Goal: Task Accomplishment & Management: Complete application form

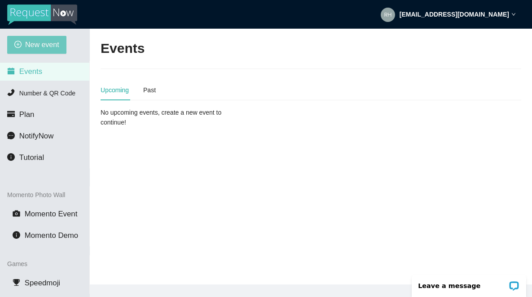
click at [48, 43] on span "New event" at bounding box center [42, 44] width 34 height 11
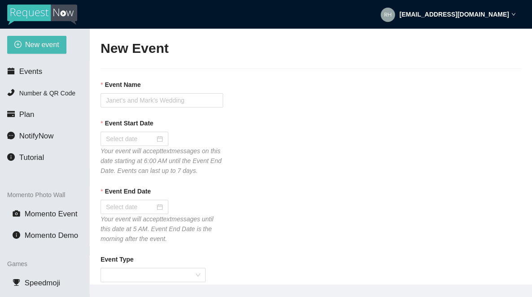
type textarea "If you liked our DJ leave a tip @ [URL][DOMAIN_NAME] & Thank you for Singing Ka…"
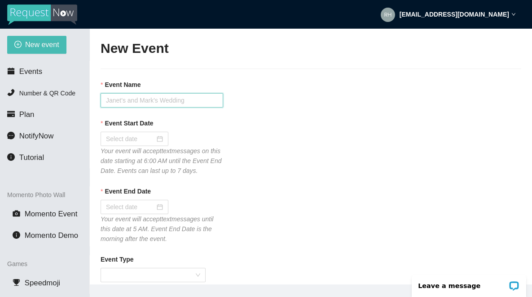
click at [126, 99] on input "Event Name" at bounding box center [162, 100] width 122 height 14
type input "Tavern 14 [DATE] Karaoke"
click at [118, 142] on input "Event Start Date" at bounding box center [130, 139] width 49 height 10
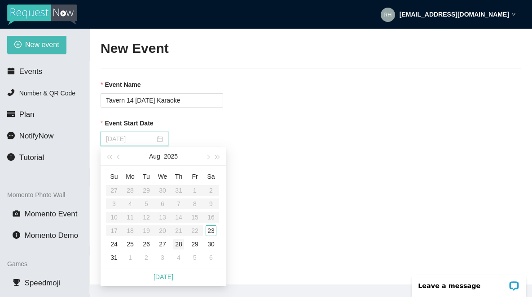
type input "[DATE]"
click at [212, 233] on div "23" at bounding box center [210, 231] width 11 height 11
type input "[DATE]"
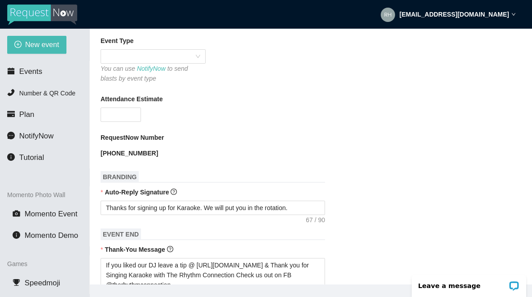
scroll to position [226, 0]
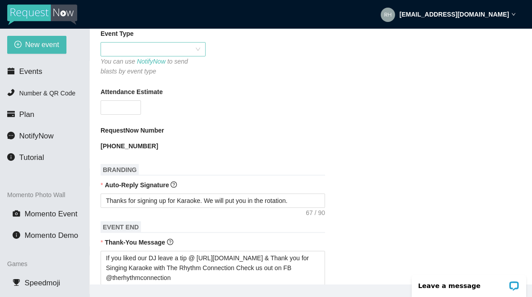
click at [167, 56] on span at bounding box center [153, 49] width 94 height 13
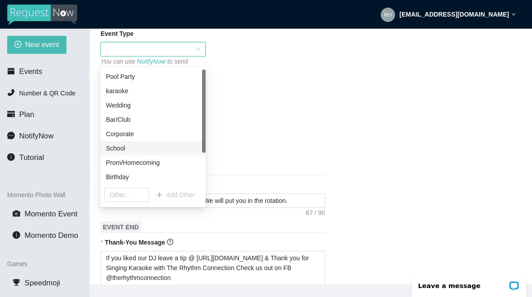
scroll to position [43, 0]
click at [122, 150] on div "Karaoke" at bounding box center [153, 149] width 94 height 10
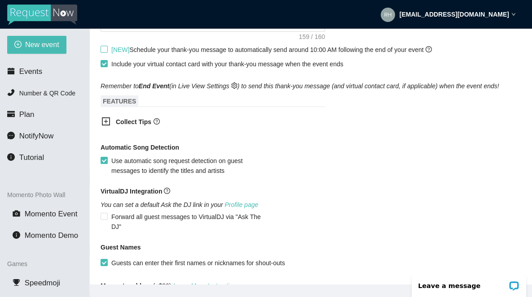
scroll to position [500, 0]
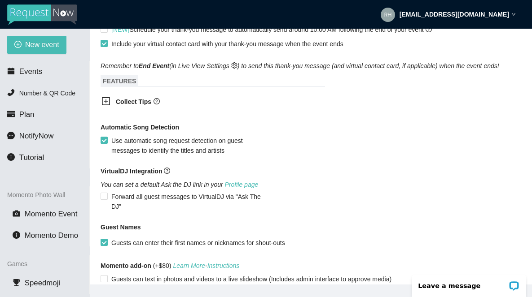
click at [108, 106] on icon "plus-square" at bounding box center [105, 101] width 9 height 9
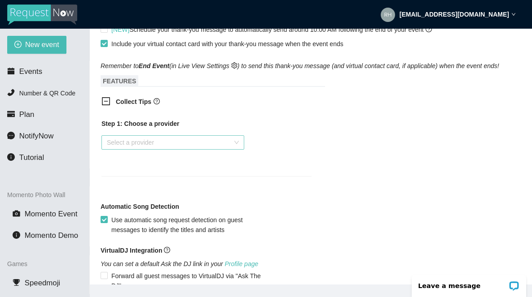
click at [118, 149] on input "search" at bounding box center [170, 142] width 126 height 13
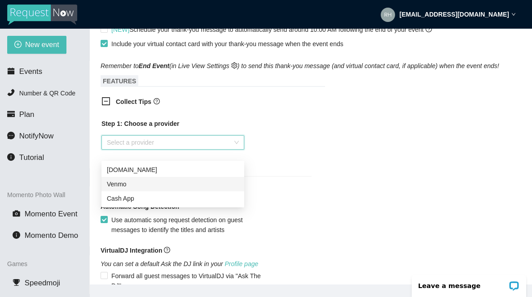
click at [119, 186] on div "Venmo" at bounding box center [173, 184] width 132 height 10
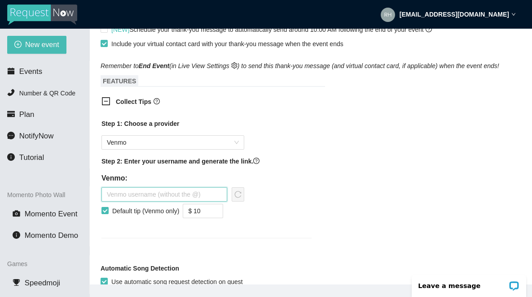
click at [127, 202] on input "text" at bounding box center [164, 195] width 126 height 14
type input "therhythmconnection"
click at [220, 216] on icon "down" at bounding box center [218, 214] width 3 height 3
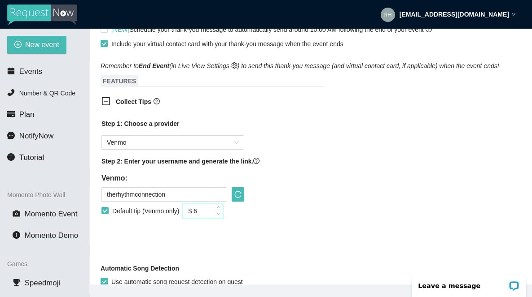
click at [220, 216] on icon "down" at bounding box center [218, 214] width 3 height 3
type input "$ 5"
click at [220, 216] on icon "down" at bounding box center [218, 214] width 3 height 3
click at [239, 198] on icon "reload" at bounding box center [237, 194] width 7 height 7
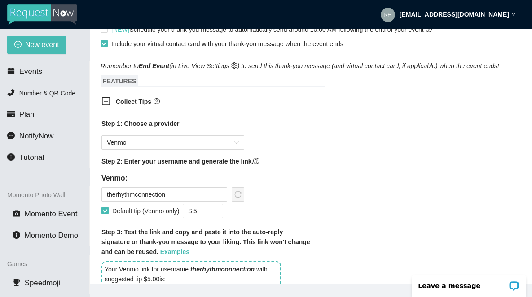
scroll to position [334, 0]
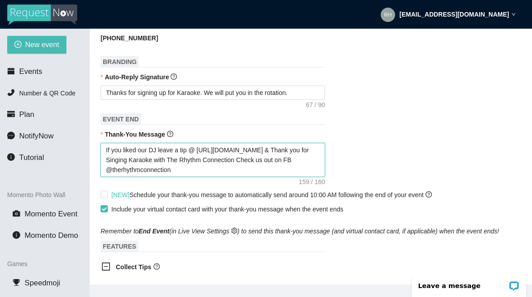
drag, startPoint x: 280, startPoint y: 159, endPoint x: 199, endPoint y: 161, distance: 81.7
click at [199, 161] on textarea "If you liked our DJ leave a tip @ [URL][DOMAIN_NAME] & Thank you for Singing Ka…" at bounding box center [213, 160] width 224 height 34
paste textarea
type textarea "If you liked our DJ leave a tip @ & Thank you for Singing Karaoke with The Rhyt…"
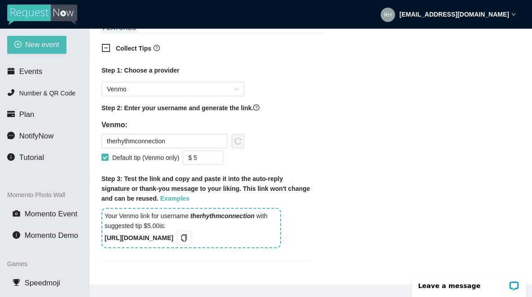
scroll to position [546, 0]
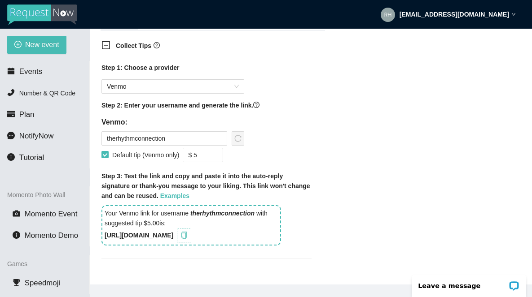
type textarea "If you liked our DJ leave a tip @ & Thank you for Singing Karaoke with The Rhyt…"
click at [191, 243] on button "button" at bounding box center [184, 235] width 14 height 14
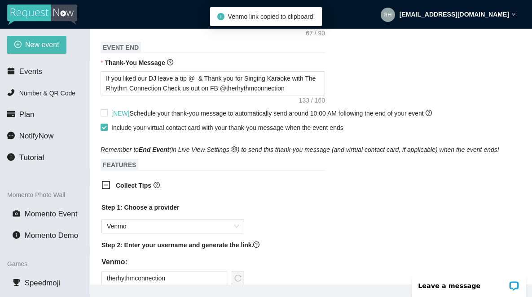
scroll to position [370, 0]
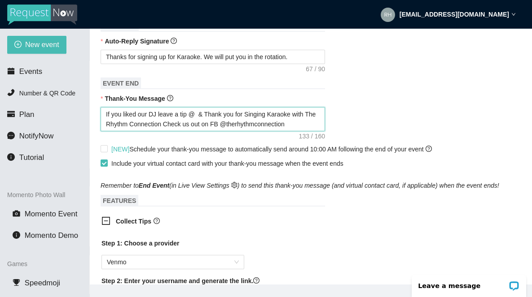
click at [199, 124] on textarea "If you liked our DJ leave a tip @ & Thank you for Singing Karaoke with The Rhyt…" at bounding box center [213, 119] width 224 height 24
paste textarea "[URL][DOMAIN_NAME]"
type textarea "If you liked our DJ leave a tip @ [URL][DOMAIN_NAME] & Thank you for Singing Ka…"
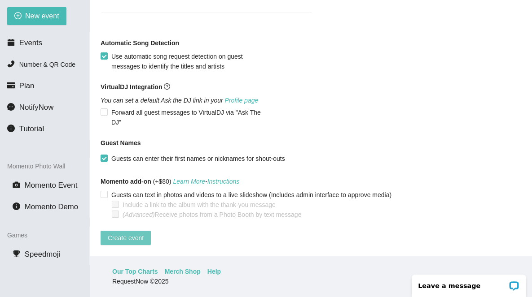
scroll to position [790, 0]
type textarea "If you liked our DJ leave a tip @ [URL][DOMAIN_NAME] & Thank you for Singing Ka…"
click at [122, 233] on span "Create event" at bounding box center [126, 238] width 36 height 10
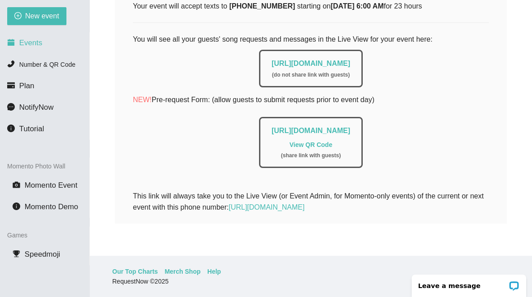
click at [31, 45] on span "Events" at bounding box center [30, 43] width 23 height 9
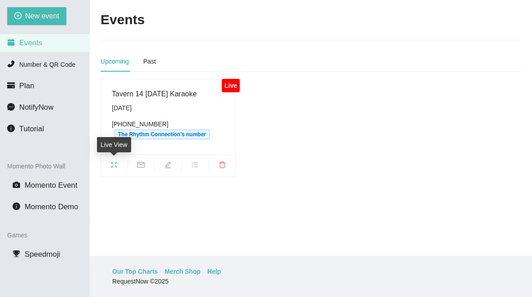
click at [115, 166] on icon "fullscreen" at bounding box center [113, 165] width 7 height 7
